Goal: Browse casually

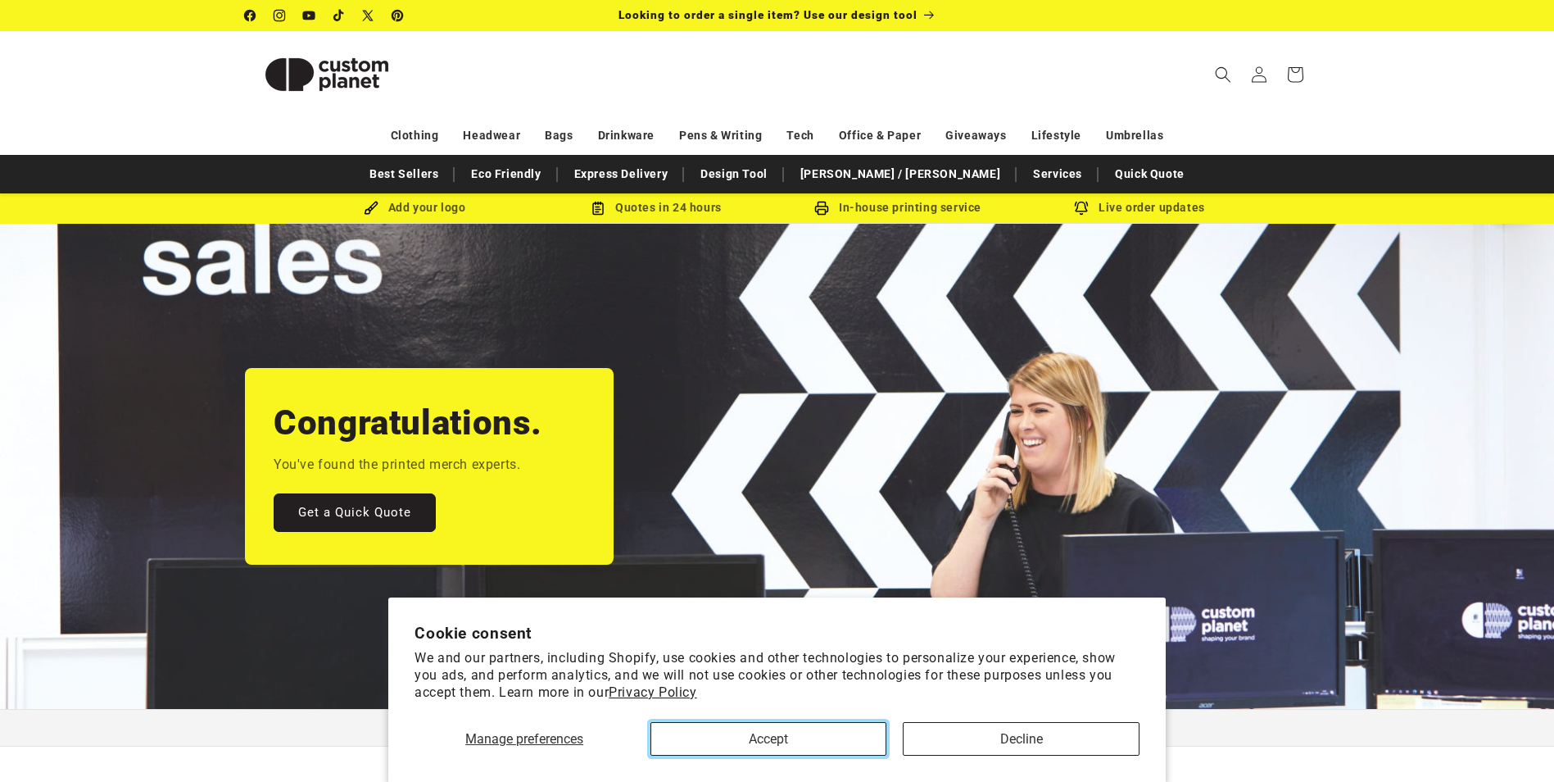
click at [806, 731] on button "Accept" at bounding box center [769, 739] width 236 height 34
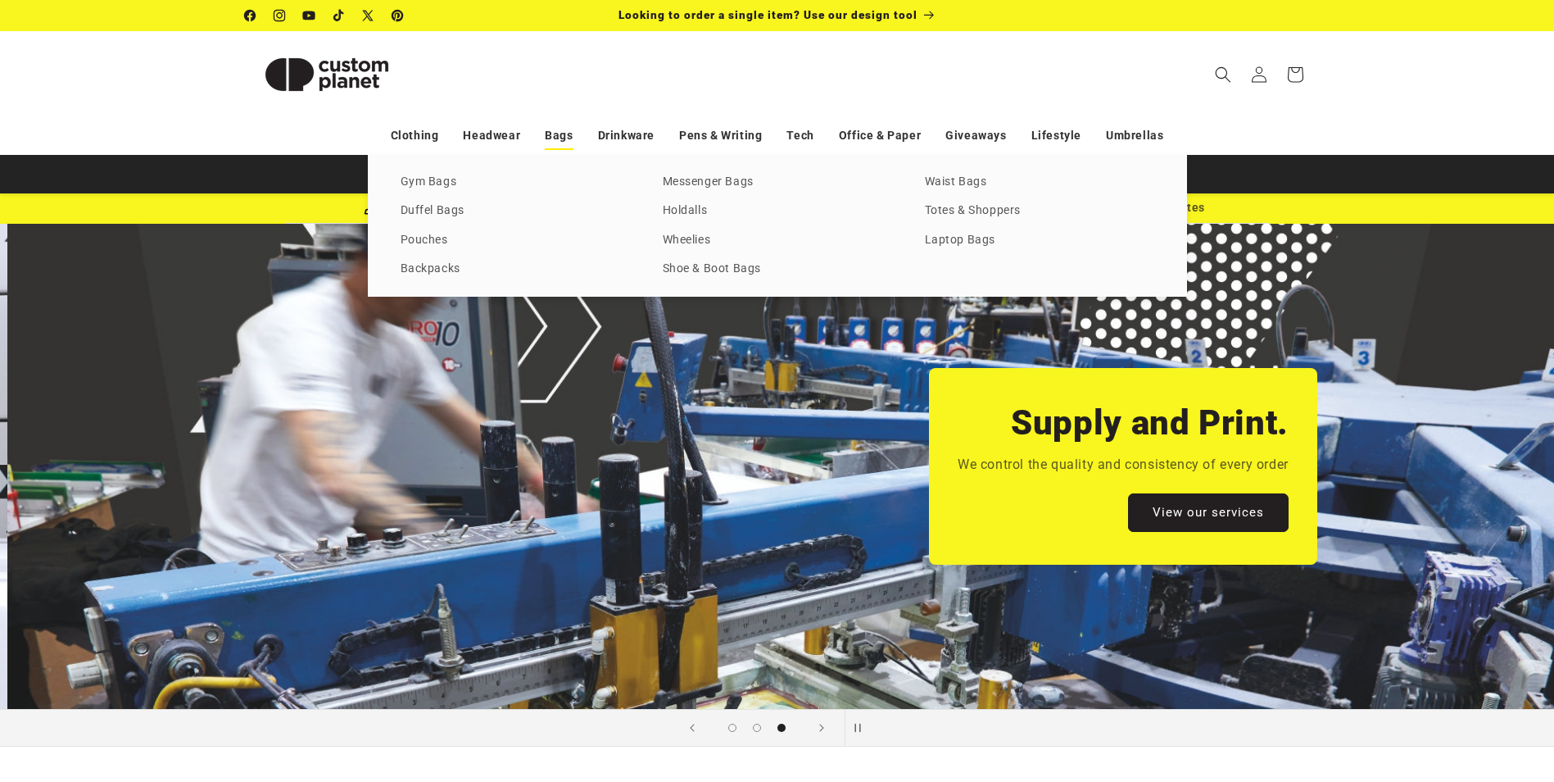
scroll to position [0, 3109]
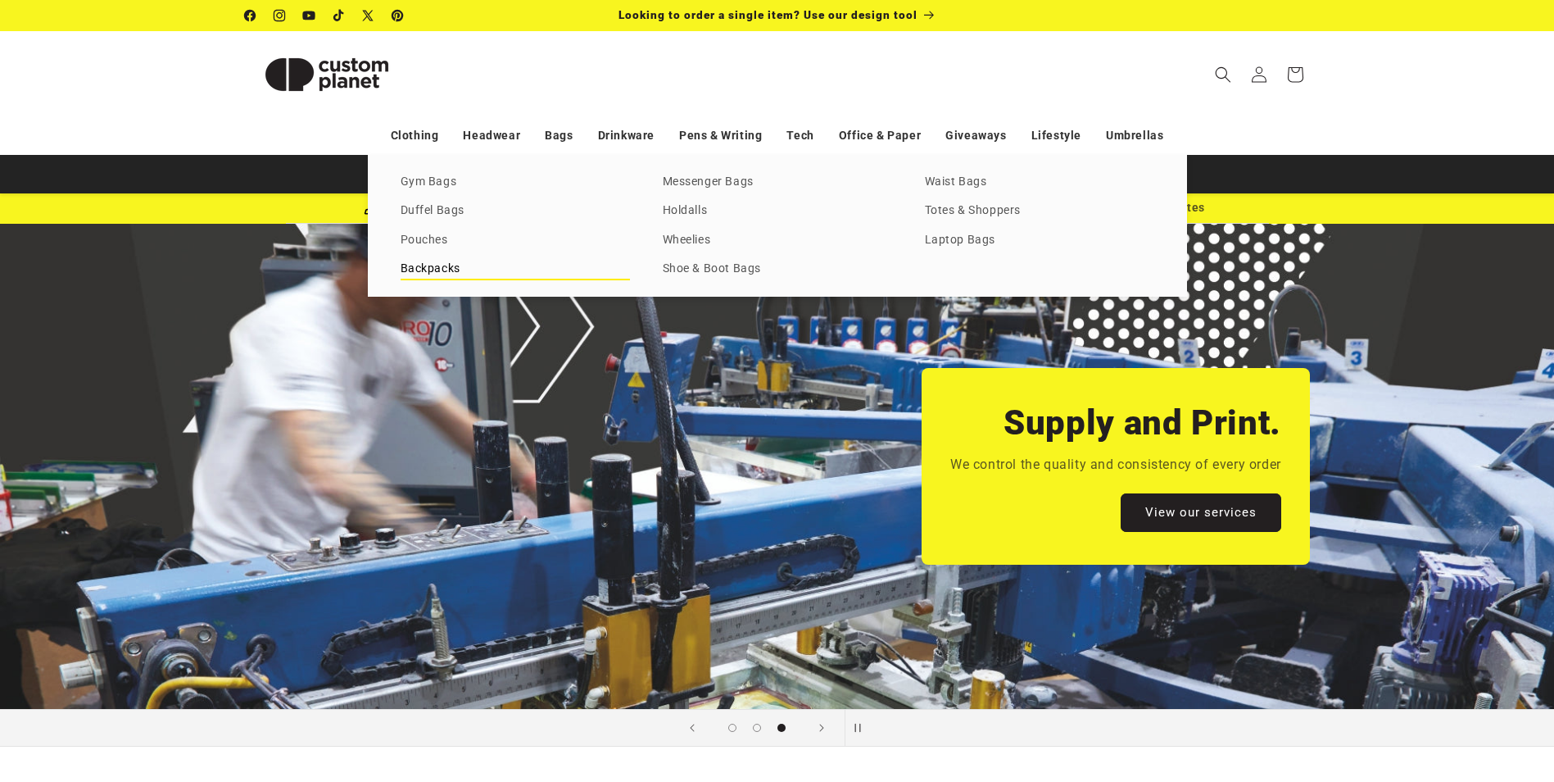
click at [442, 266] on link "Backpacks" at bounding box center [515, 269] width 229 height 22
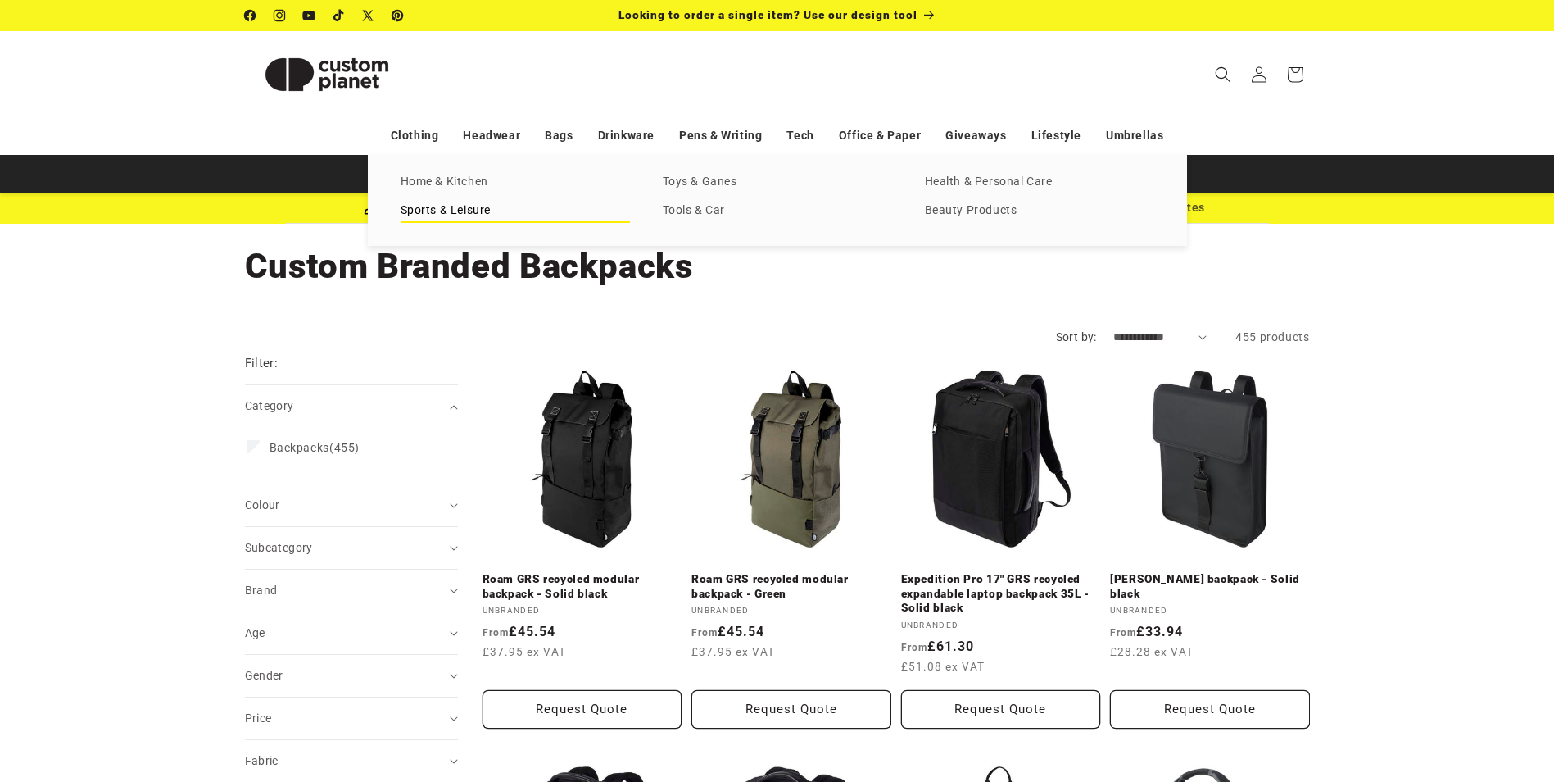
click at [458, 208] on link "Sports & Leisure" at bounding box center [515, 211] width 229 height 22
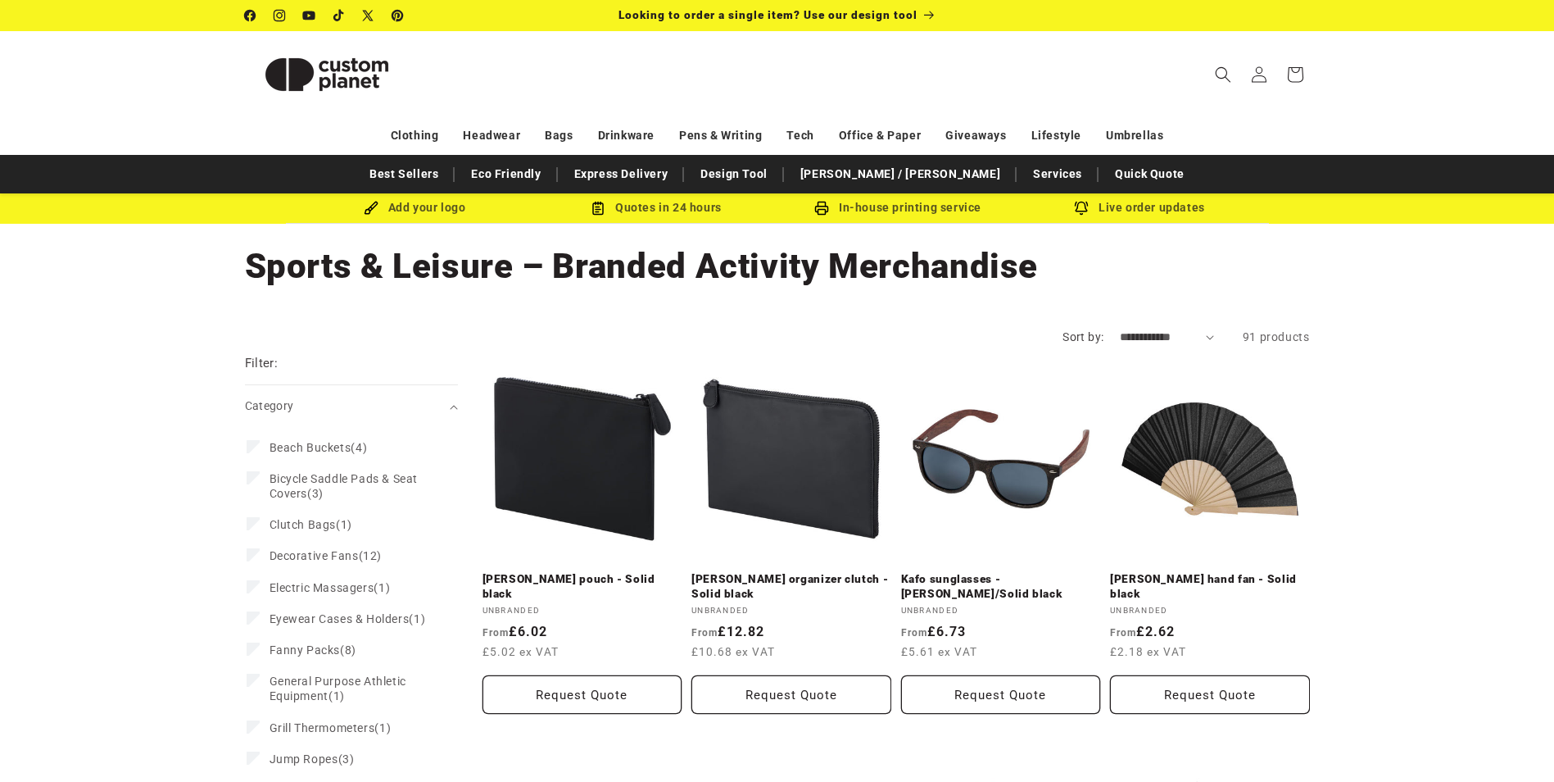
click at [1431, 100] on sticky-header "Search My Account / Order Progress Cart Clothing Clothing T-shirts" at bounding box center [777, 74] width 1554 height 86
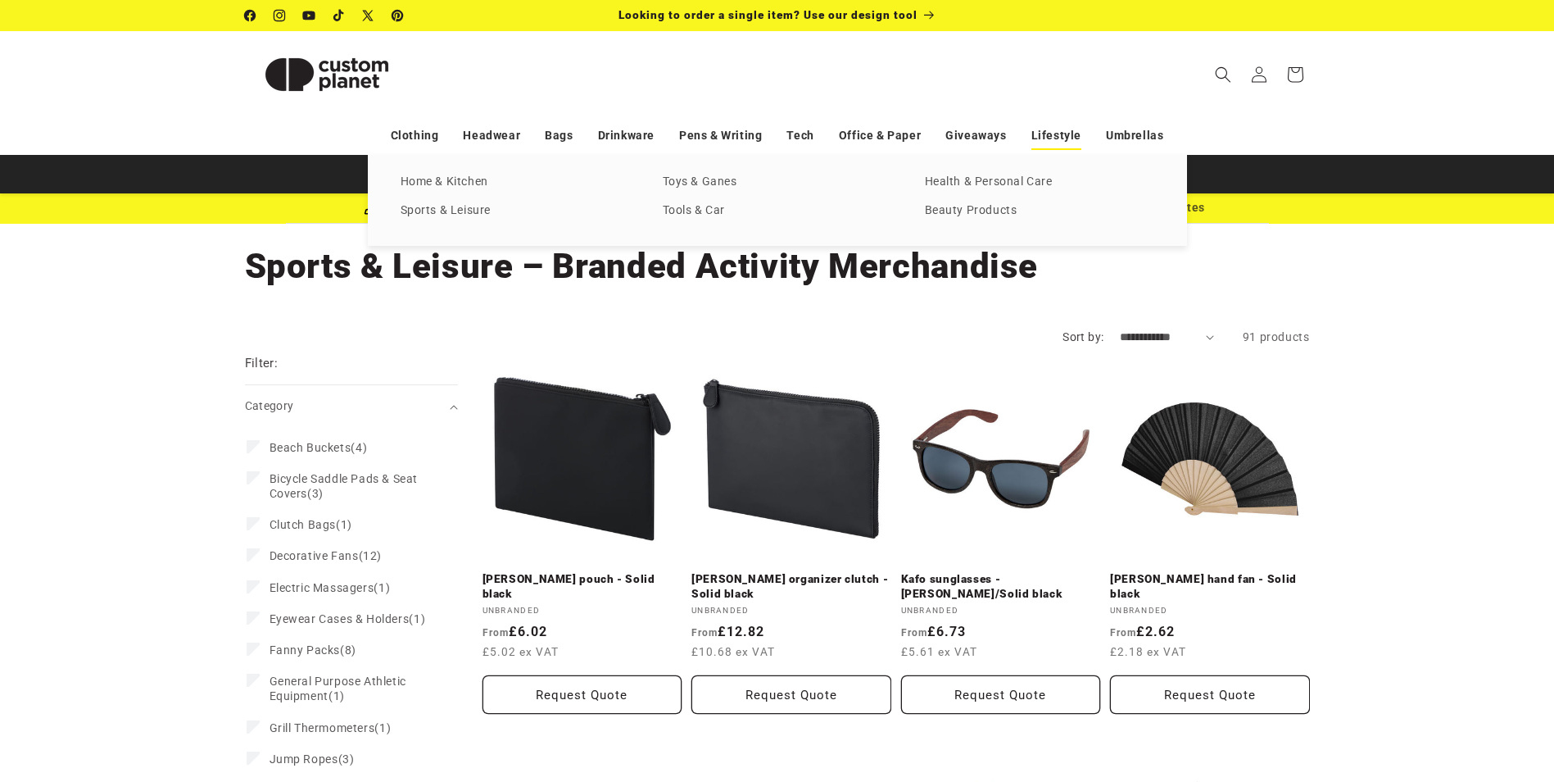
click at [1059, 138] on link "Lifestyle" at bounding box center [1057, 135] width 50 height 29
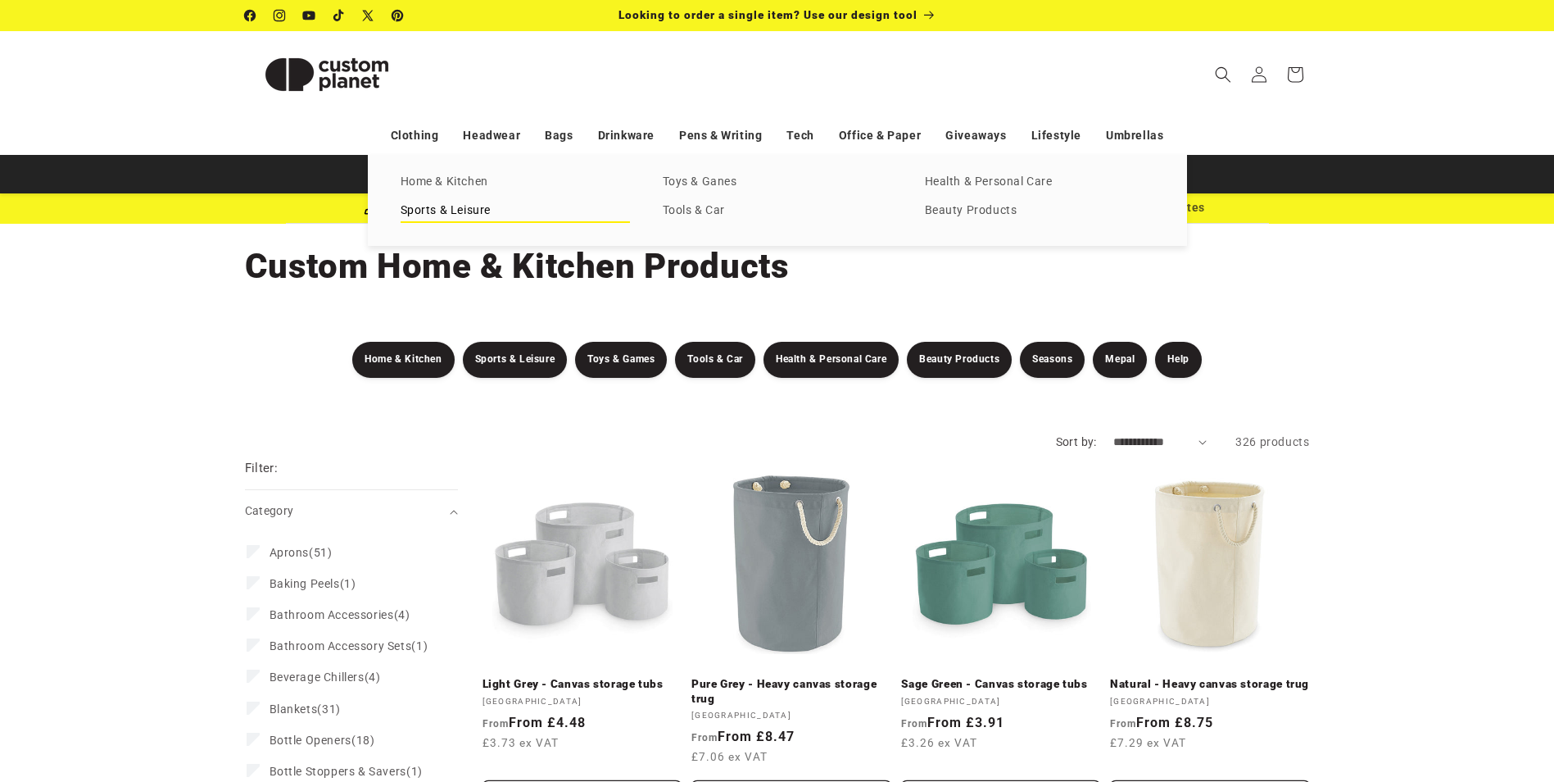
click at [473, 211] on link "Sports & Leisure" at bounding box center [515, 211] width 229 height 22
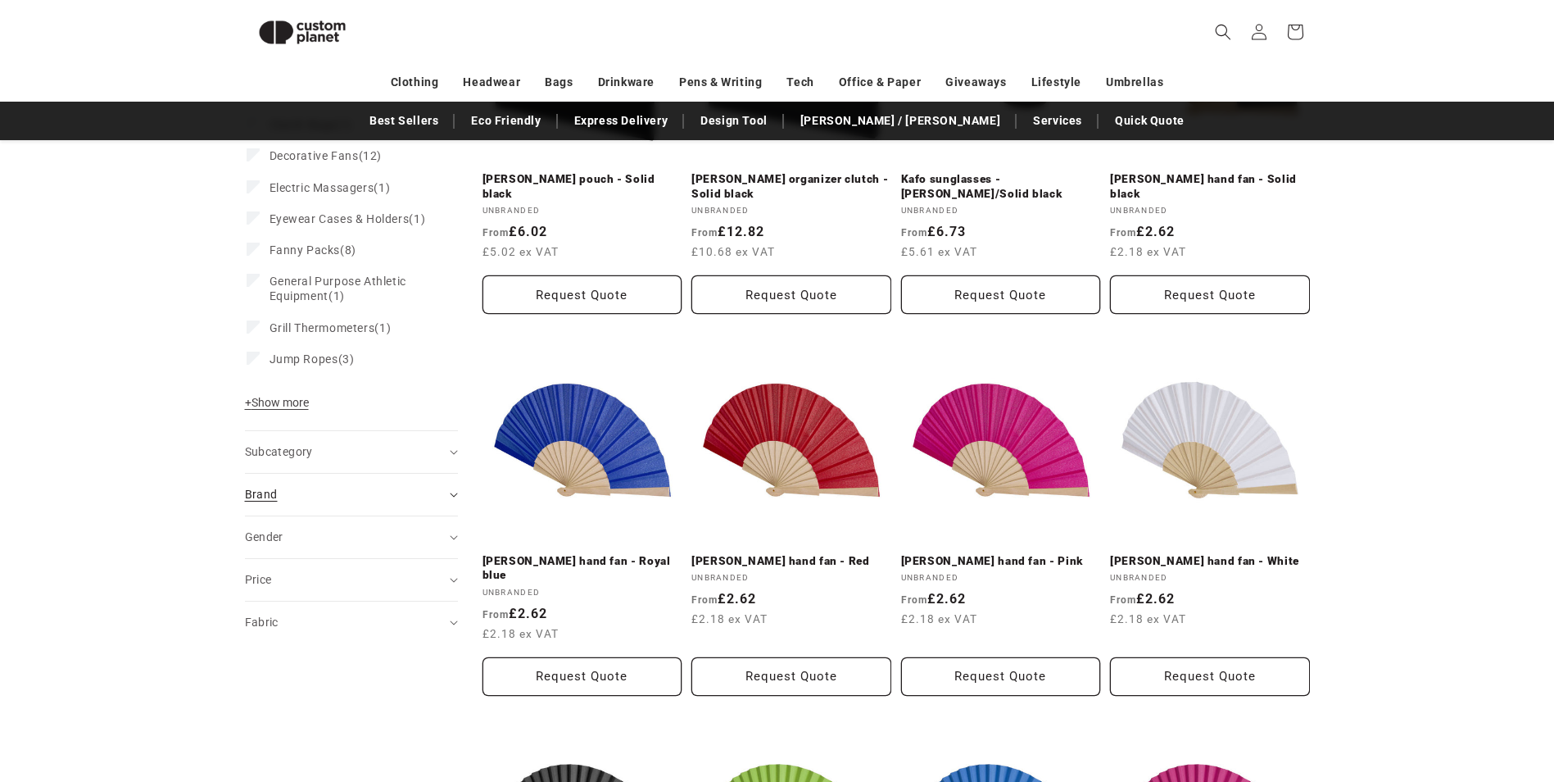
scroll to position [388, 0]
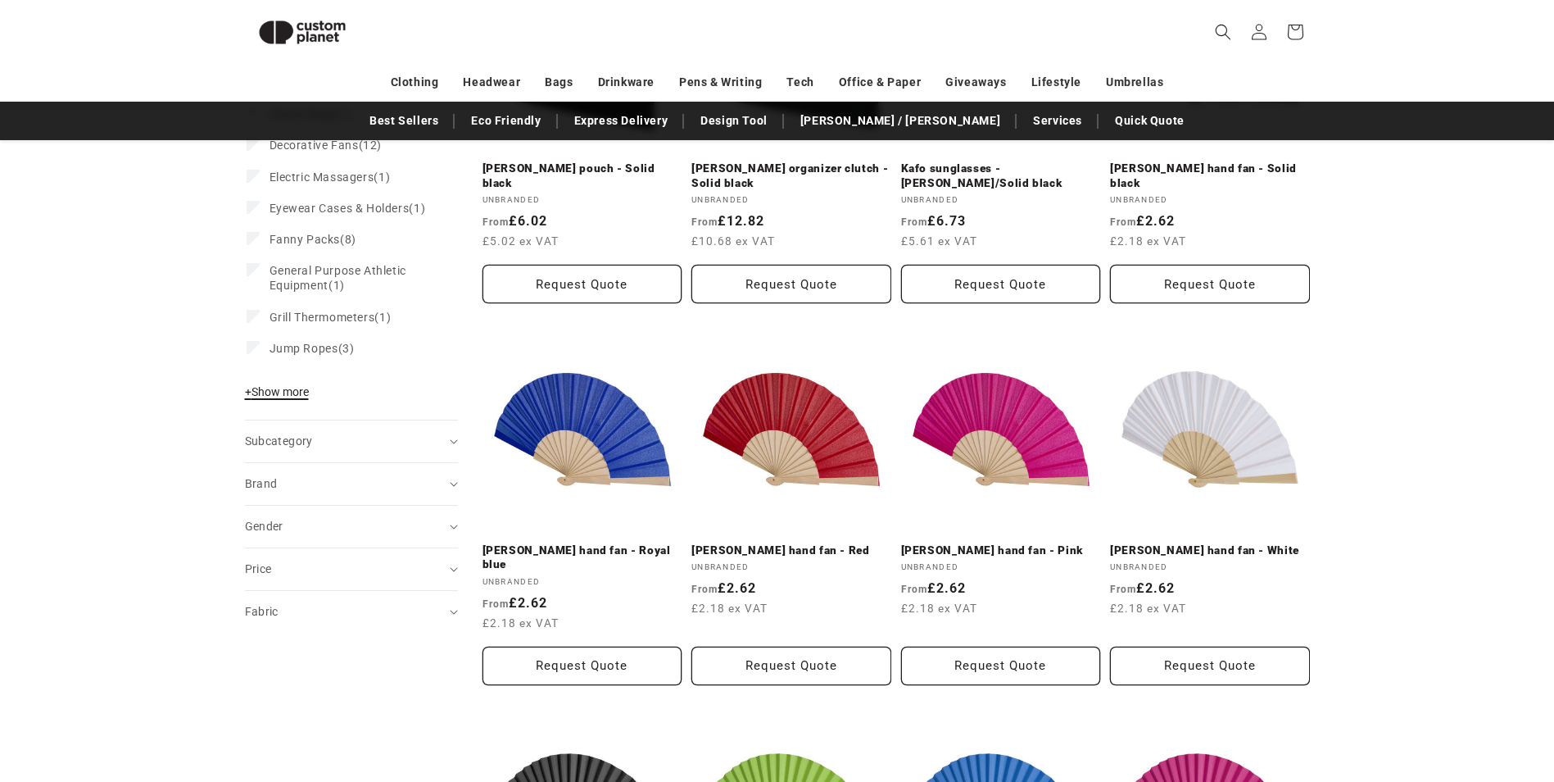
click at [261, 395] on span "+ Show more" at bounding box center [277, 391] width 64 height 13
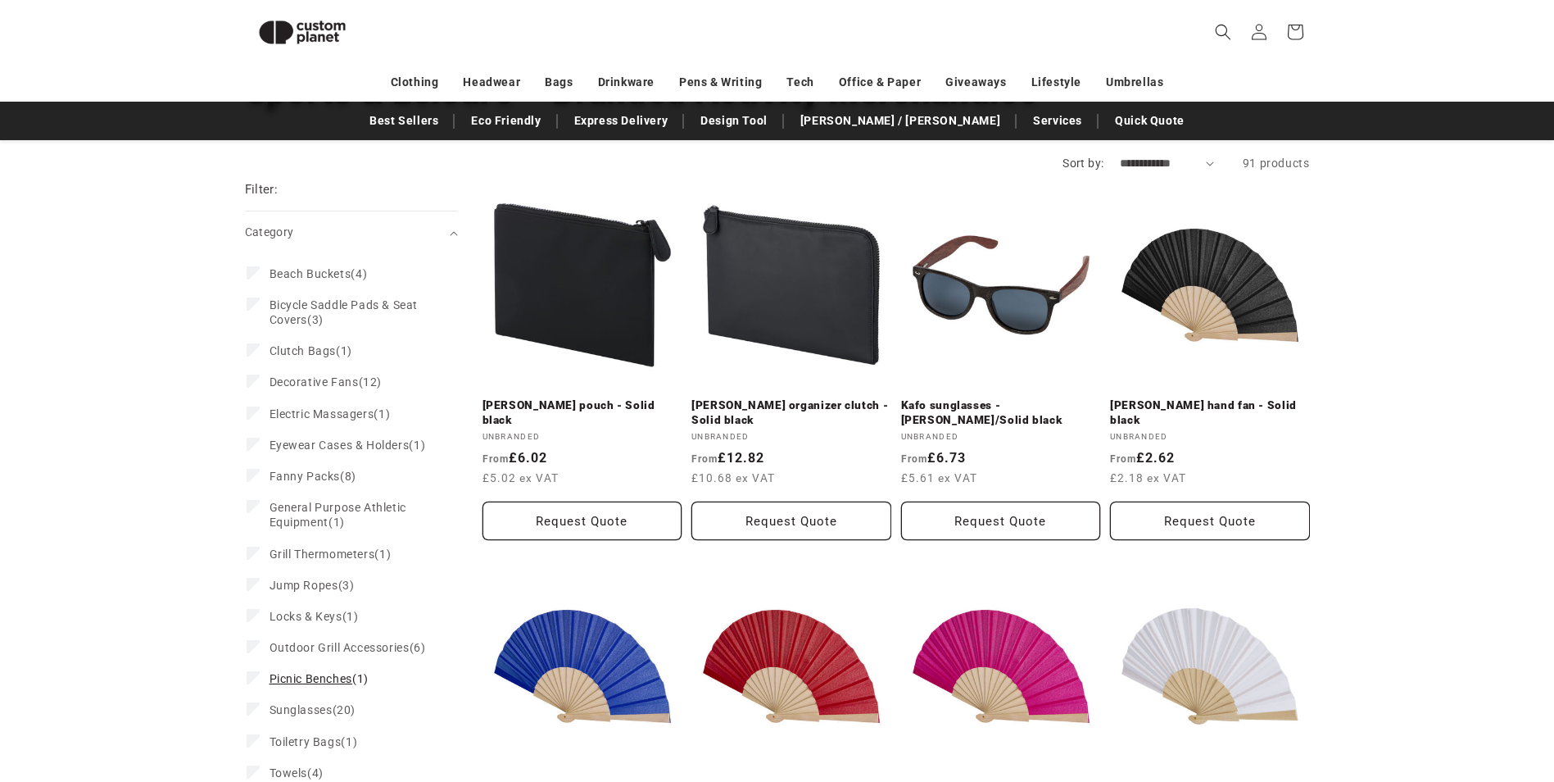
scroll to position [0, 0]
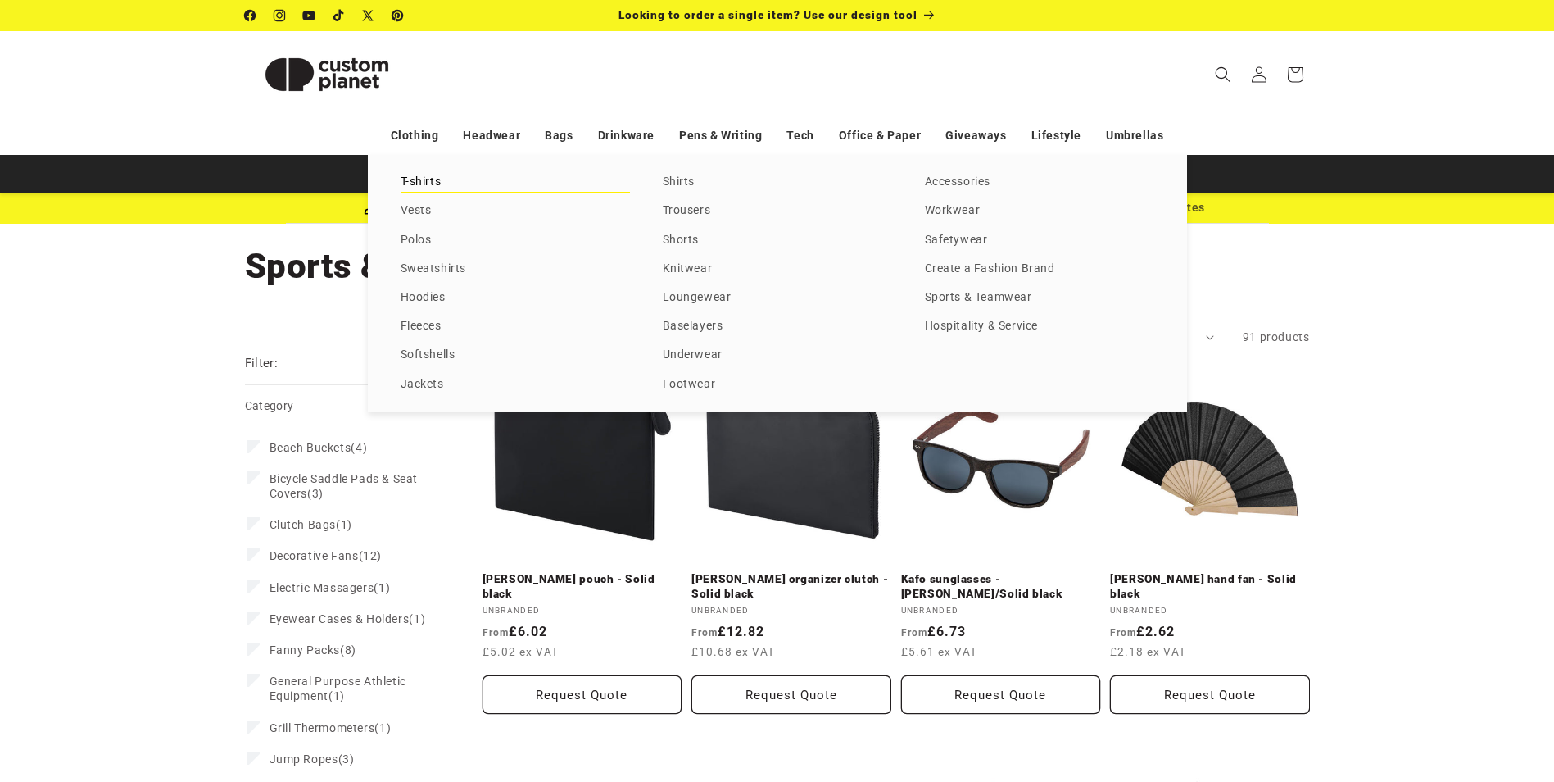
click at [432, 181] on link "T-shirts" at bounding box center [515, 182] width 229 height 22
